Goal: Transaction & Acquisition: Purchase product/service

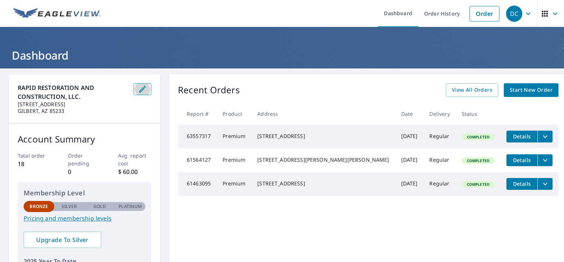
click at [151, 89] on button "button" at bounding box center [143, 89] width 18 height 12
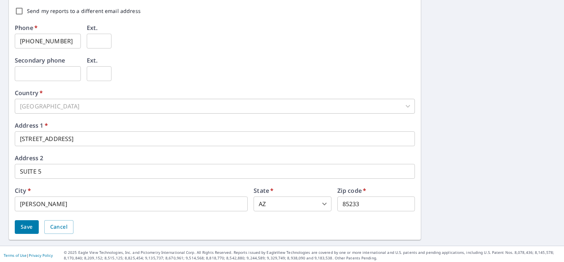
scroll to position [258, 0]
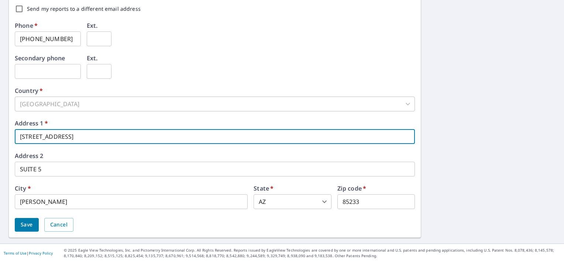
drag, startPoint x: 148, startPoint y: 133, endPoint x: 14, endPoint y: 143, distance: 134.9
click at [14, 143] on div "First name   * [PERSON_NAME] ​ Last name   * [PERSON_NAME] ​ Company name   * R…" at bounding box center [215, 26] width 412 height 421
type input "[STREET_ADDRESS][PERSON_NAME]"
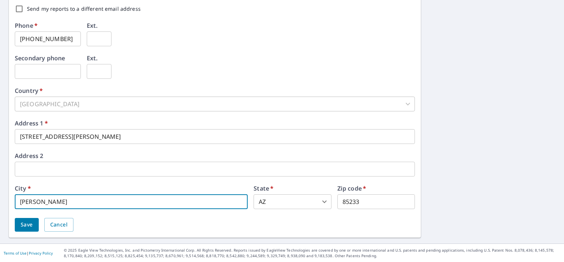
click at [70, 202] on input "[PERSON_NAME]" at bounding box center [131, 201] width 233 height 15
type input "G"
type input "Mesa"
click at [371, 202] on input "85233" at bounding box center [377, 201] width 78 height 15
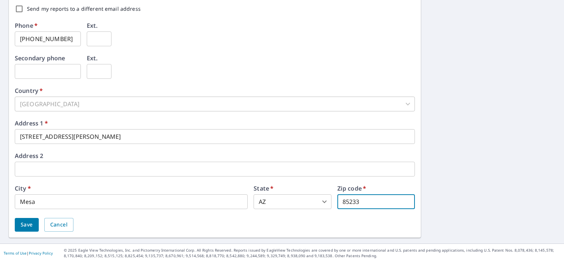
drag, startPoint x: 371, startPoint y: 202, endPoint x: 331, endPoint y: 203, distance: 39.5
click at [331, 203] on div "City   * Mesa ​ State   * [US_STATE] AZ ​ Zip code   * 85233 ​" at bounding box center [215, 197] width 400 height 24
type input "85203"
click at [478, 179] on div "First name   * [PERSON_NAME] ​ Last name   * [PERSON_NAME] ​ Company name   * R…" at bounding box center [282, 26] width 564 height 433
click at [22, 225] on span "Save" at bounding box center [27, 224] width 12 height 9
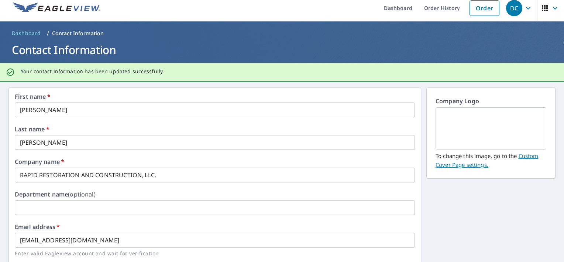
scroll to position [0, 0]
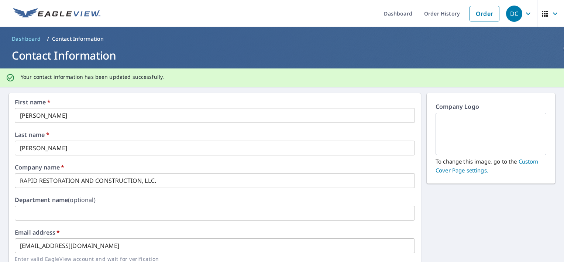
click at [33, 12] on img at bounding box center [56, 13] width 87 height 11
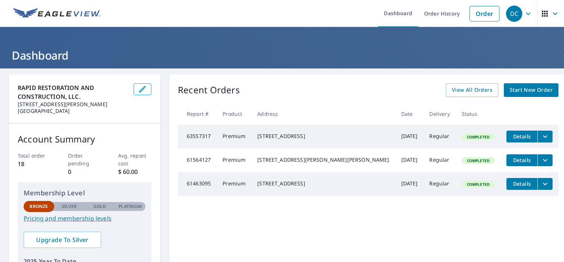
click at [522, 93] on span "Start New Order" at bounding box center [531, 89] width 43 height 9
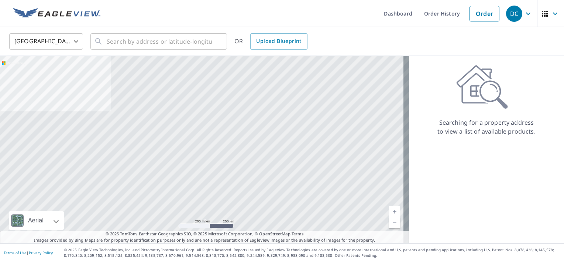
click at [67, 173] on div at bounding box center [204, 149] width 409 height 187
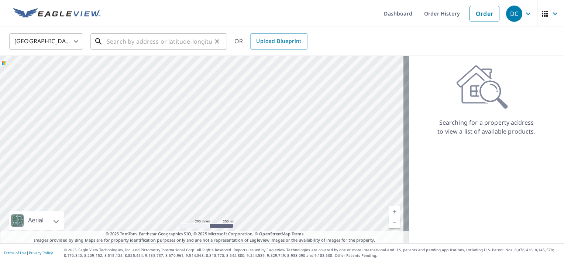
click at [156, 46] on input "text" at bounding box center [159, 41] width 105 height 21
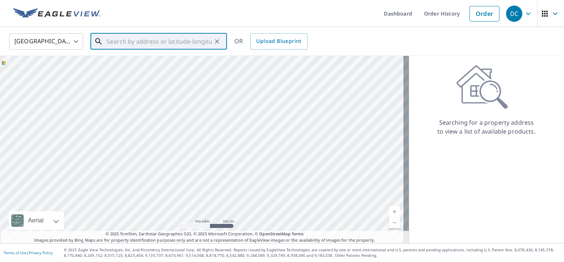
paste input "[STREET_ADDRESS]"
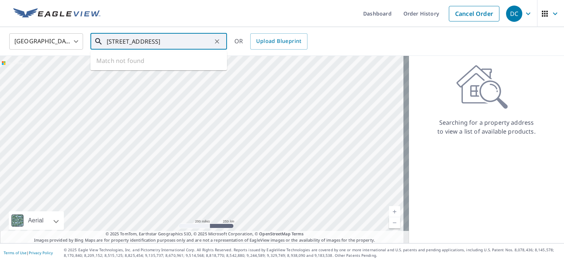
scroll to position [0, 7]
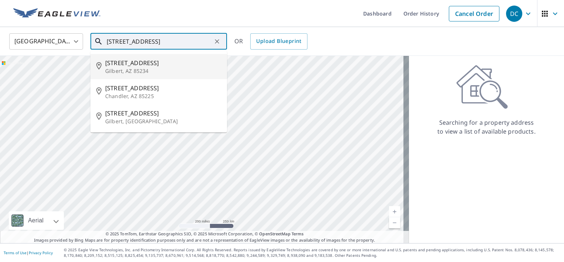
click at [144, 67] on p "Gilbert, AZ 85234" at bounding box center [163, 70] width 116 height 7
type input "[STREET_ADDRESS]"
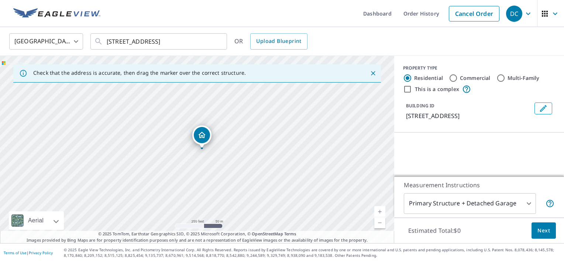
scroll to position [0, 0]
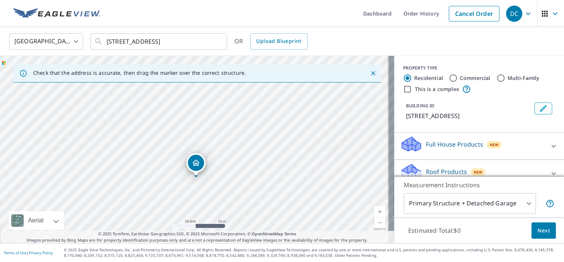
drag, startPoint x: 186, startPoint y: 151, endPoint x: 190, endPoint y: 94, distance: 56.6
click at [190, 94] on div "[STREET_ADDRESS]" at bounding box center [197, 149] width 395 height 187
drag, startPoint x: 188, startPoint y: 184, endPoint x: 189, endPoint y: 150, distance: 34.0
click at [189, 150] on div "[STREET_ADDRESS]" at bounding box center [197, 149] width 395 height 187
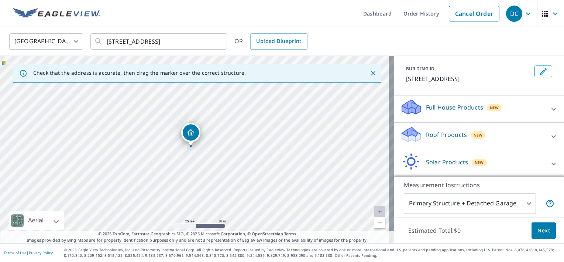
click at [445, 129] on div "Roof Products New" at bounding box center [472, 136] width 145 height 21
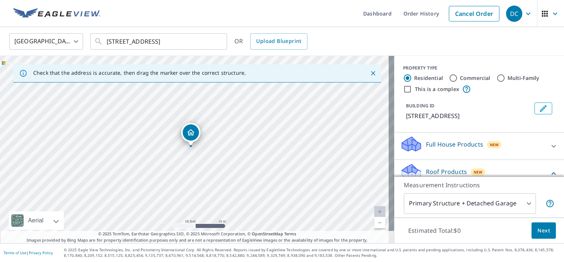
scroll to position [74, 0]
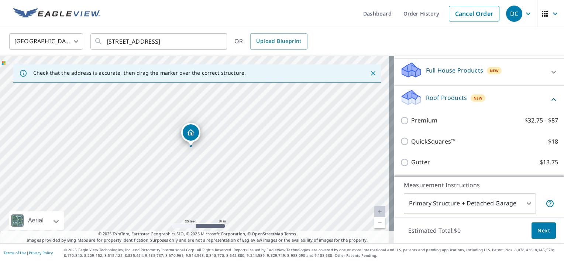
click at [443, 98] on p "Roof Products" at bounding box center [446, 97] width 41 height 9
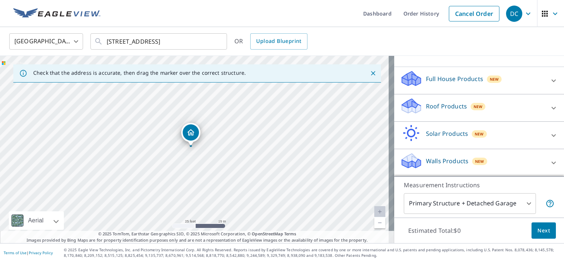
scroll to position [65, 0]
click at [436, 110] on p "Roof Products" at bounding box center [446, 106] width 41 height 9
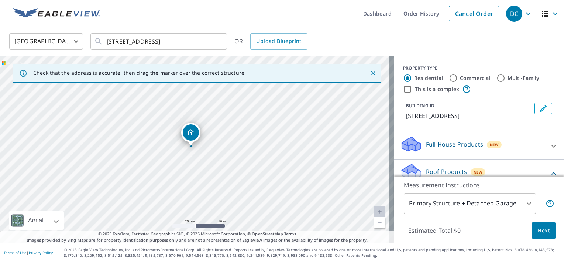
scroll to position [74, 0]
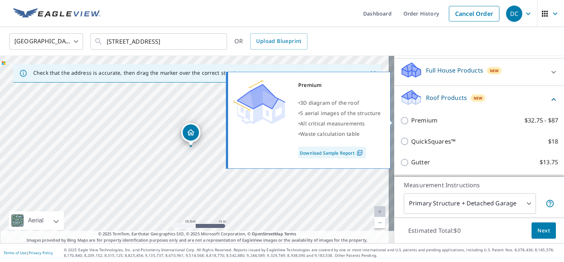
click at [428, 120] on p "Premium" at bounding box center [425, 120] width 26 height 9
click at [412, 120] on input "Premium $32.75 - $87" at bounding box center [405, 120] width 11 height 9
checkbox input "true"
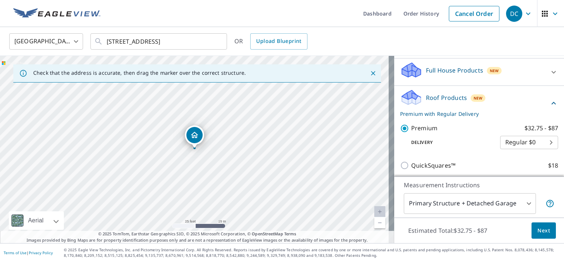
click at [538, 140] on body "DC DC Dashboard Order History Cancel Order DC [GEOGRAPHIC_DATA] [GEOGRAPHIC_DAT…" at bounding box center [282, 131] width 564 height 262
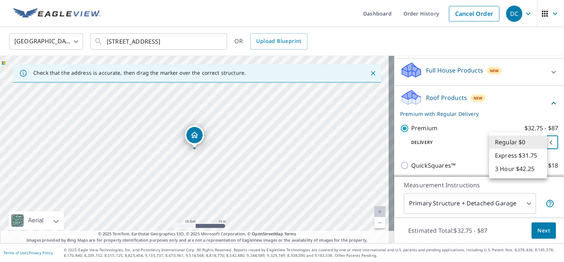
click at [552, 147] on div at bounding box center [282, 131] width 564 height 262
click at [538, 141] on body "DC DC Dashboard Order History Cancel Order DC [GEOGRAPHIC_DATA] [GEOGRAPHIC_DAT…" at bounding box center [282, 131] width 564 height 262
click at [517, 156] on li "Express $31.75" at bounding box center [518, 155] width 58 height 13
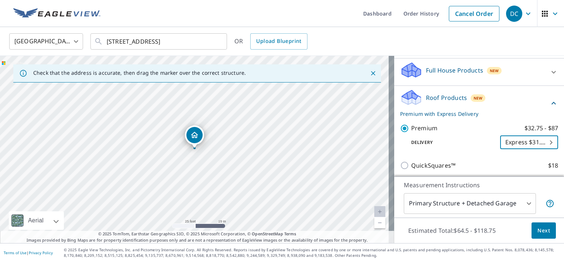
type input "4"
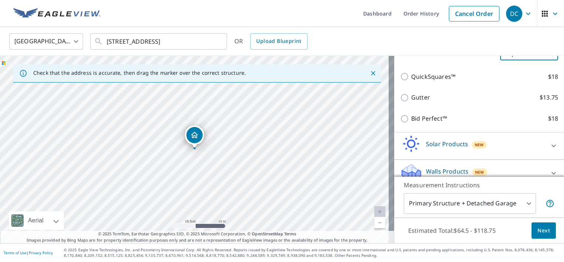
scroll to position [172, 0]
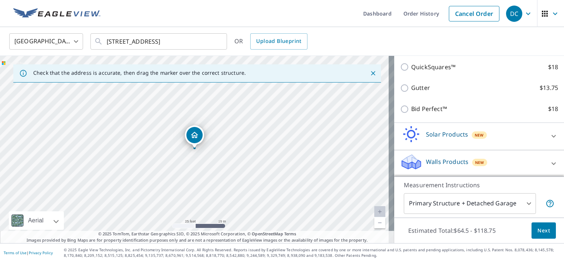
click at [527, 129] on div "Solar Products New" at bounding box center [472, 136] width 145 height 21
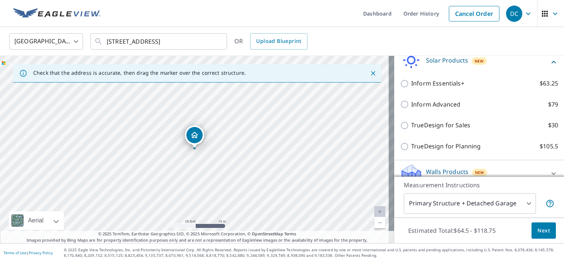
scroll to position [209, 0]
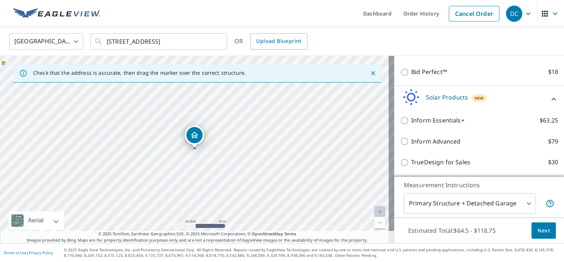
click at [527, 99] on div "Solar Products New" at bounding box center [474, 99] width 149 height 21
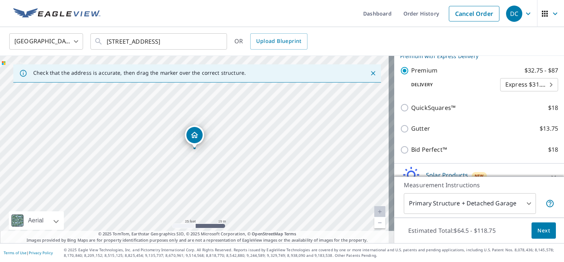
scroll to position [172, 0]
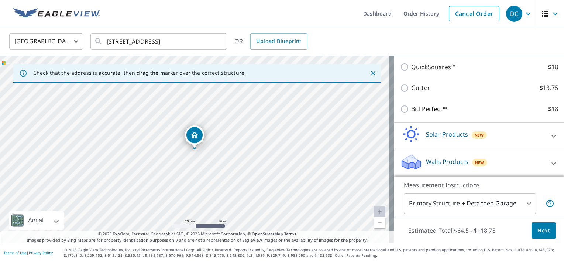
click at [538, 229] on span "Next" at bounding box center [544, 230] width 13 height 9
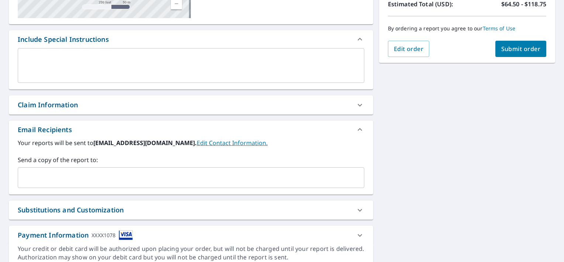
scroll to position [203, 0]
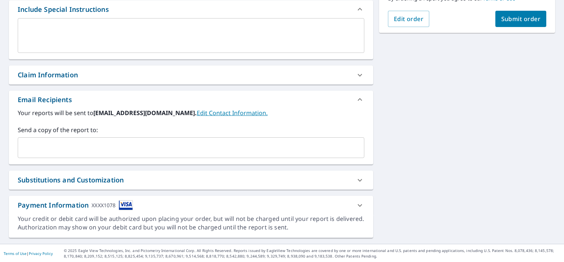
click at [254, 180] on div "Substitutions and Customization" at bounding box center [185, 180] width 334 height 10
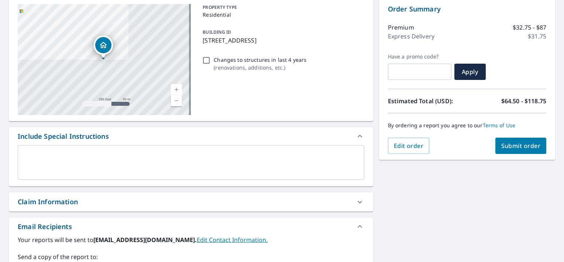
scroll to position [59, 0]
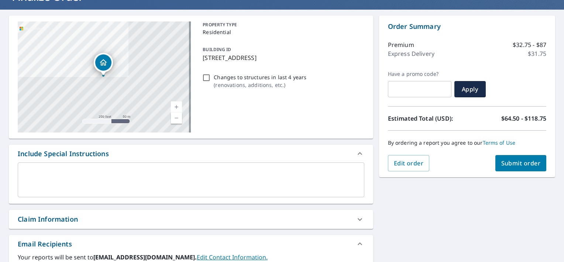
click at [356, 216] on icon at bounding box center [360, 219] width 9 height 9
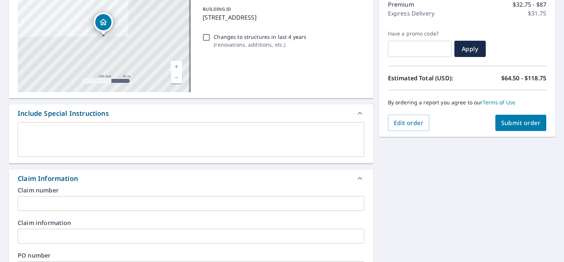
scroll to position [96, 0]
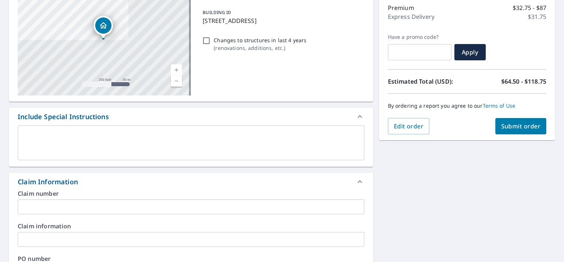
click at [356, 182] on icon at bounding box center [360, 181] width 9 height 9
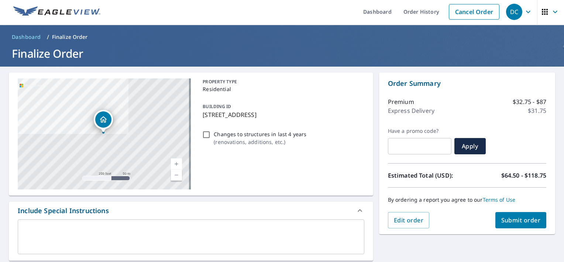
scroll to position [0, 0]
